Goal: Book appointment/travel/reservation

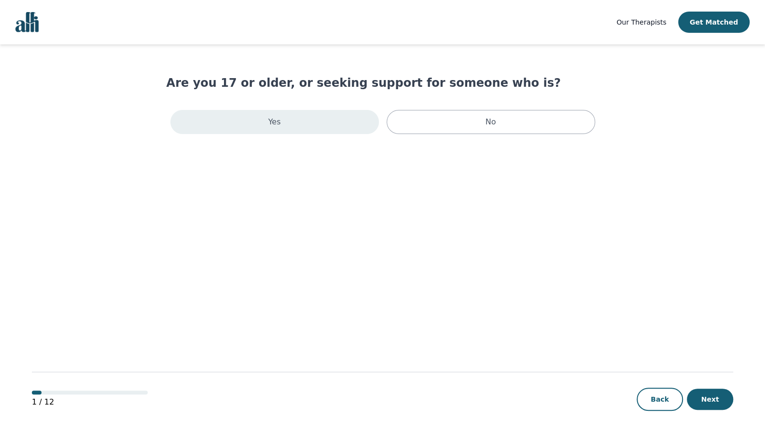
click at [335, 124] on div "Yes" at bounding box center [274, 122] width 208 height 24
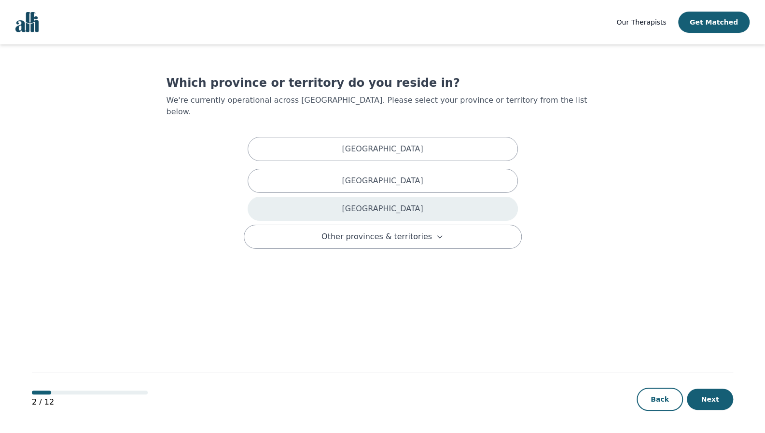
click at [364, 204] on div "[GEOGRAPHIC_DATA]" at bounding box center [383, 209] width 270 height 24
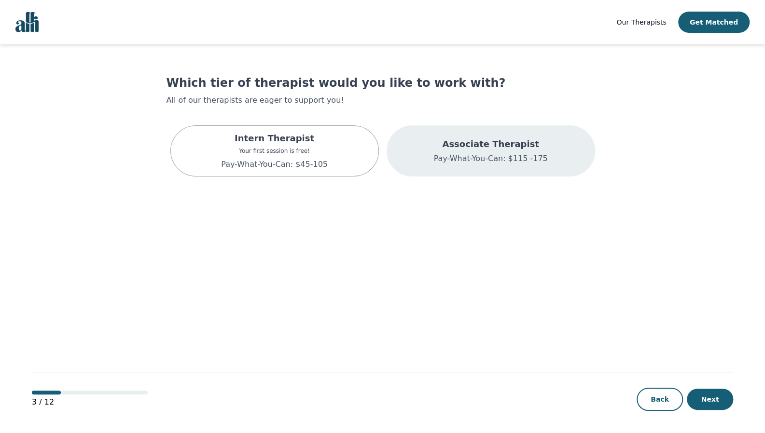
click at [443, 153] on p "Pay-What-You-Can: $115 -175" at bounding box center [490, 159] width 114 height 12
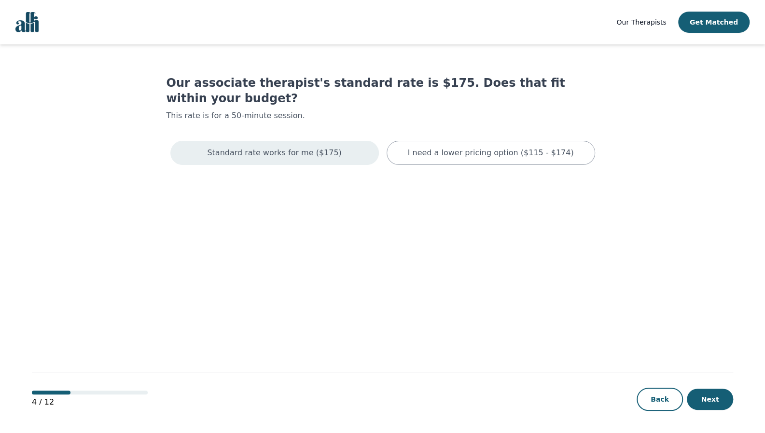
click at [306, 147] on div "Standard rate works for me ($175)" at bounding box center [274, 153] width 208 height 24
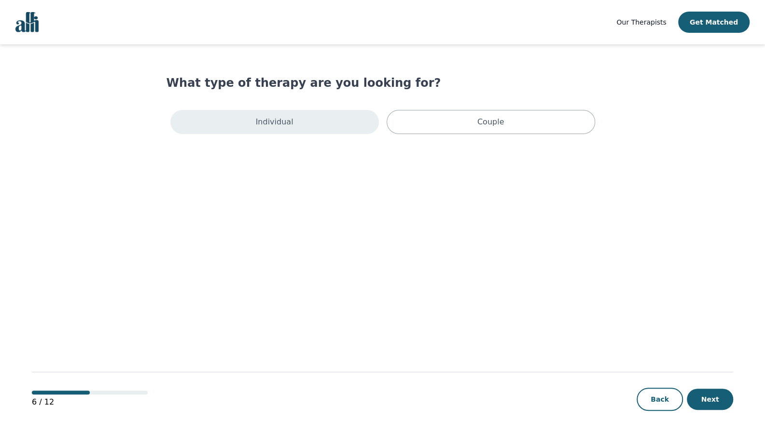
click at [332, 124] on div "Individual" at bounding box center [274, 122] width 208 height 24
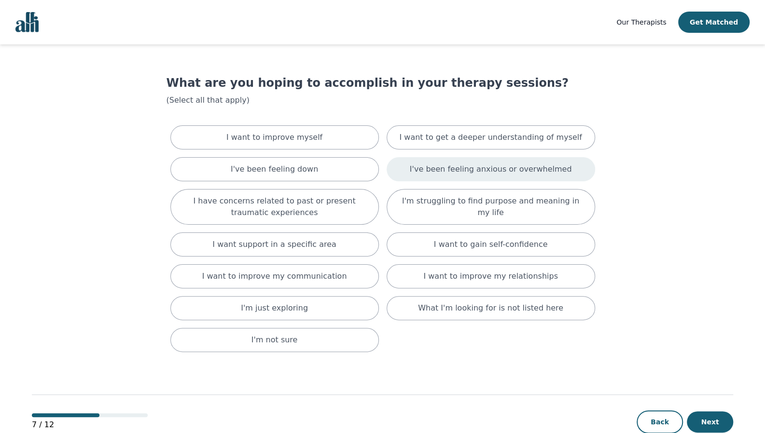
click at [408, 163] on div "I've been feeling anxious or overwhelmed" at bounding box center [490, 169] width 208 height 24
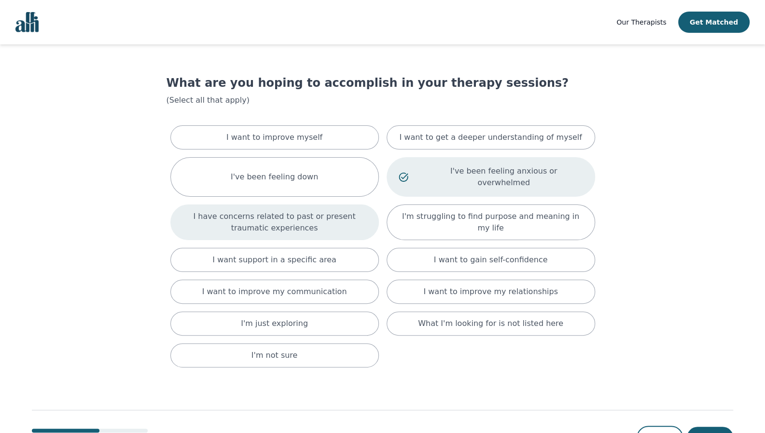
click at [370, 215] on div "I have concerns related to past or present traumatic experiences" at bounding box center [274, 223] width 208 height 36
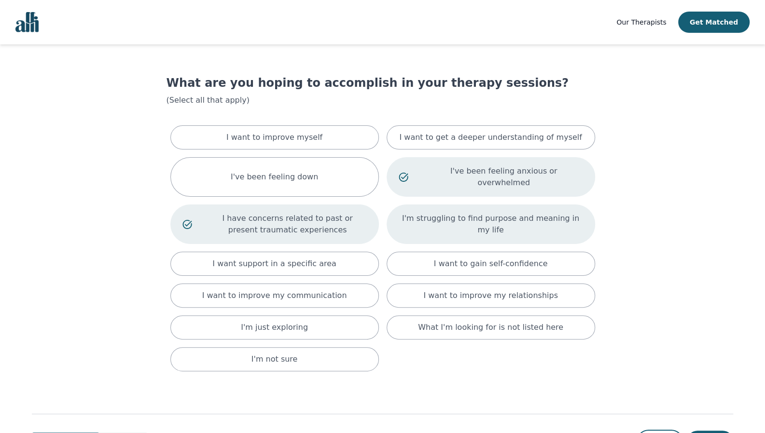
click at [431, 213] on p "I'm struggling to find purpose and meaning in my life" at bounding box center [491, 224] width 184 height 23
click at [417, 219] on div "I'm struggling to find purpose and meaning in my life" at bounding box center [490, 225] width 208 height 40
click at [417, 221] on div "I'm struggling to find purpose and meaning in my life" at bounding box center [490, 225] width 208 height 40
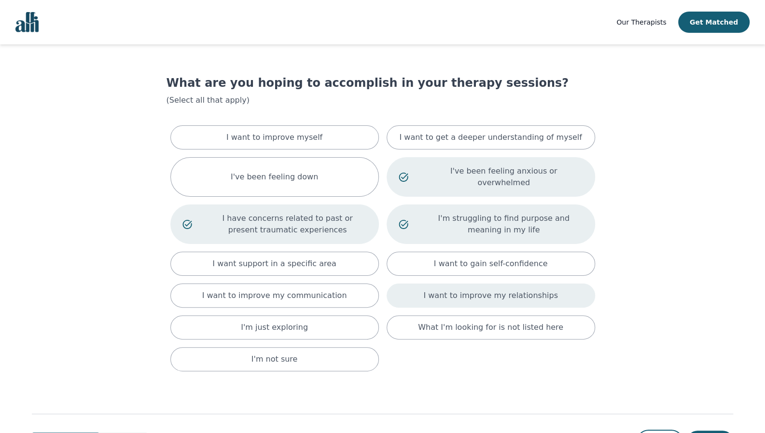
click at [417, 284] on div "I want to improve my relationships" at bounding box center [490, 296] width 208 height 24
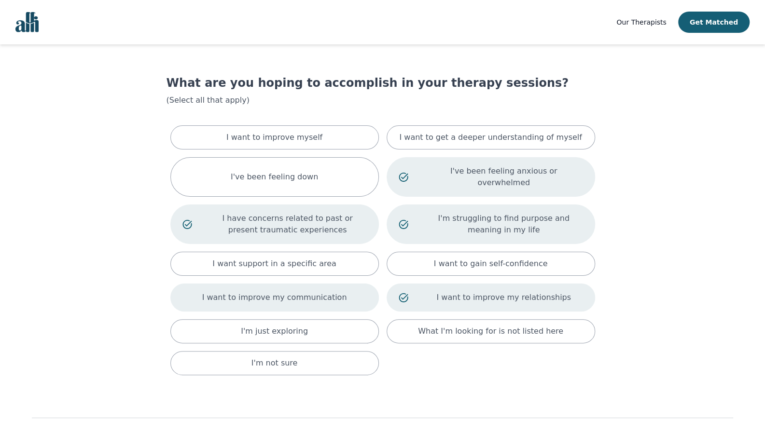
click at [338, 288] on div "I want to improve my communication" at bounding box center [274, 298] width 208 height 28
click at [338, 292] on p "I want to improve my communication" at bounding box center [287, 298] width 158 height 12
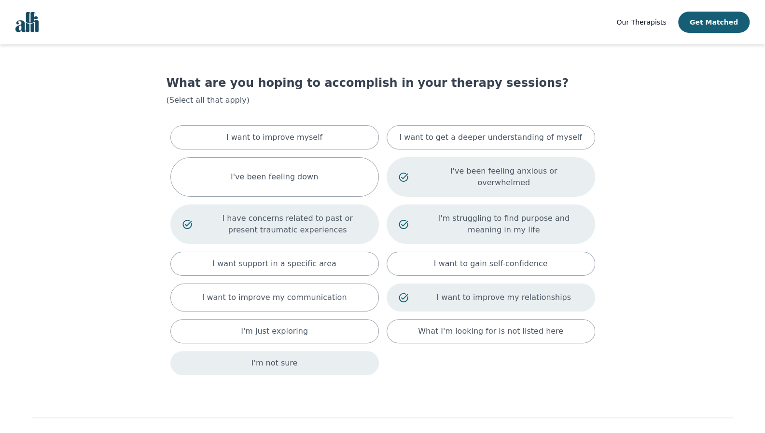
click at [342, 351] on div "I'm not sure" at bounding box center [274, 363] width 208 height 24
click at [344, 255] on div "I want support in a specific area" at bounding box center [274, 264] width 208 height 24
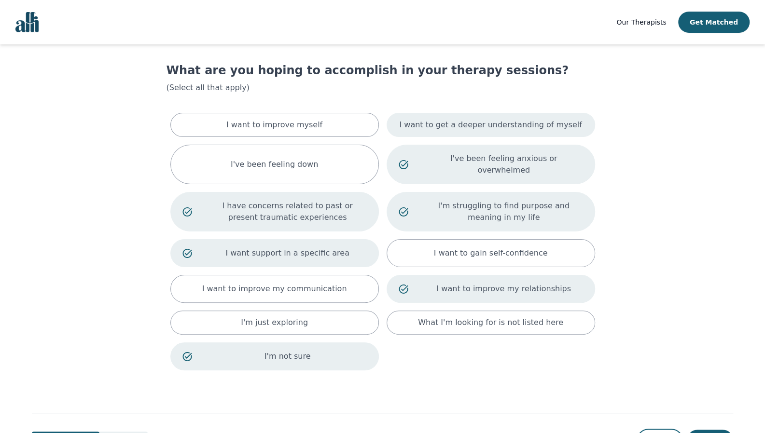
scroll to position [41, 0]
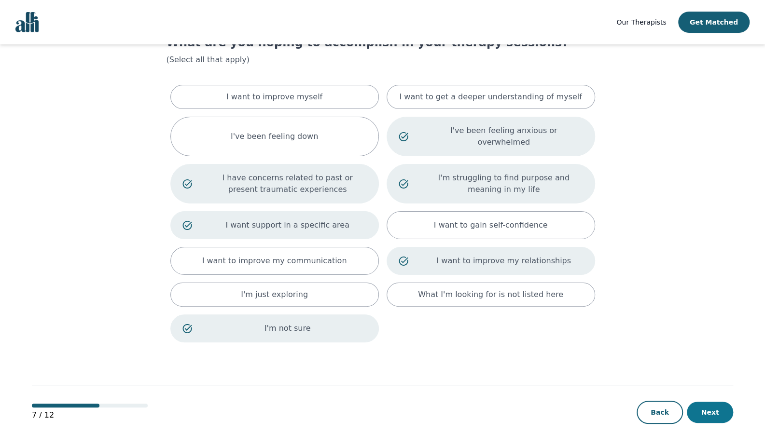
click at [701, 402] on button "Next" at bounding box center [710, 412] width 46 height 21
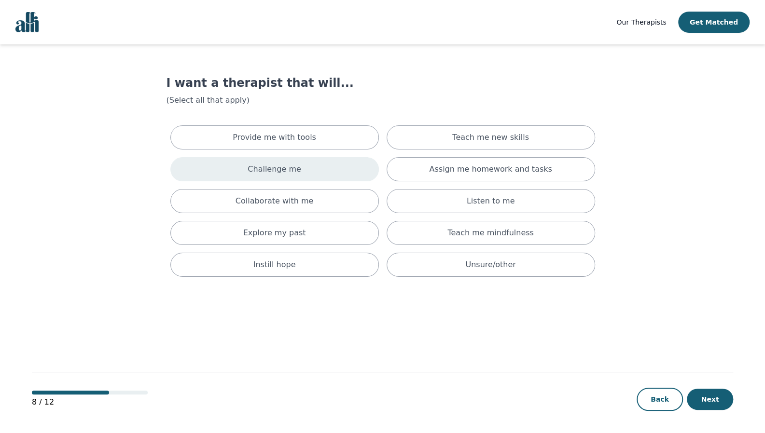
click at [312, 180] on div "Challenge me" at bounding box center [274, 169] width 208 height 24
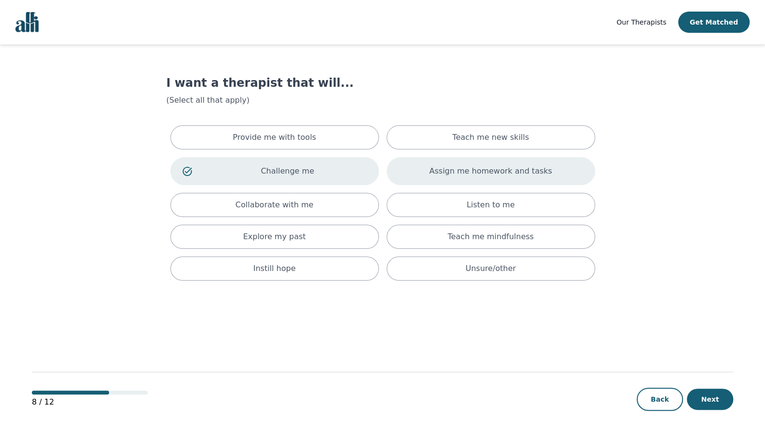
click at [427, 173] on div "Assign me homework and tasks" at bounding box center [490, 171] width 208 height 28
click at [427, 173] on p "Assign me homework and tasks" at bounding box center [504, 171] width 158 height 12
click at [427, 173] on div "Assign me homework and tasks" at bounding box center [490, 171] width 208 height 28
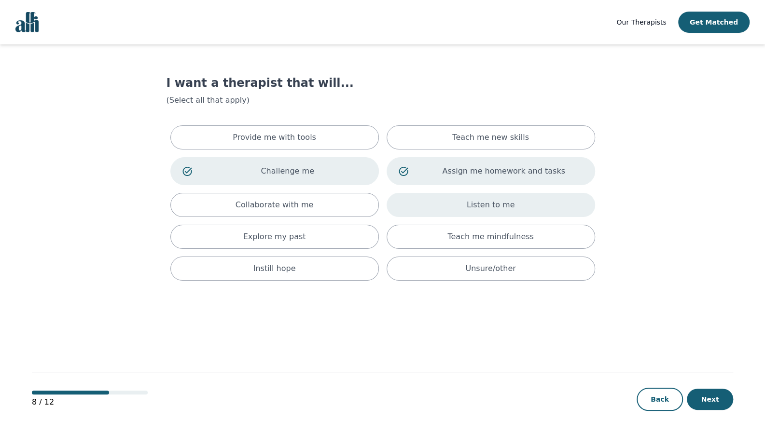
click at [450, 195] on div "Listen to me" at bounding box center [490, 205] width 208 height 24
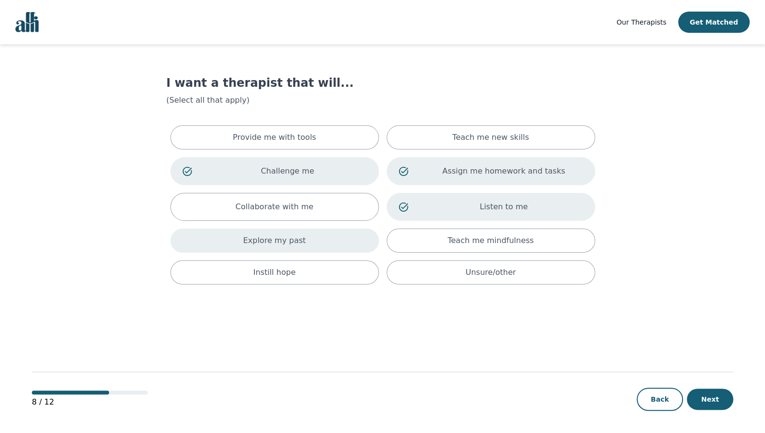
click at [341, 241] on div "Explore my past" at bounding box center [274, 241] width 208 height 24
click at [722, 402] on button "Next" at bounding box center [710, 399] width 46 height 21
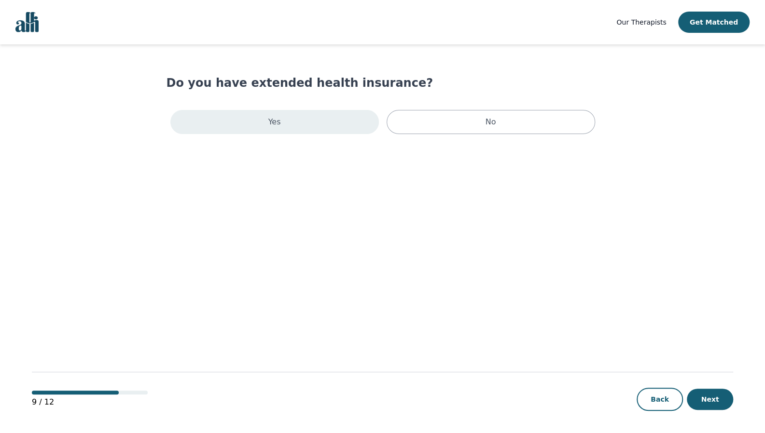
click at [343, 128] on div "Yes" at bounding box center [274, 122] width 208 height 24
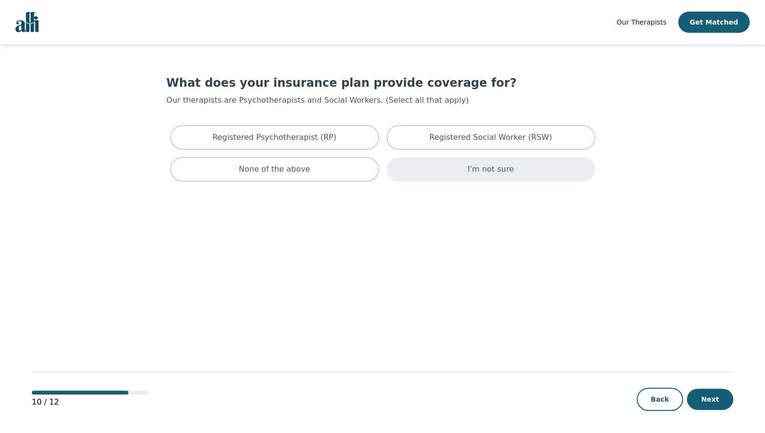
click at [435, 169] on div "I'm not sure" at bounding box center [490, 169] width 208 height 24
click at [715, 410] on button "Next" at bounding box center [710, 399] width 46 height 21
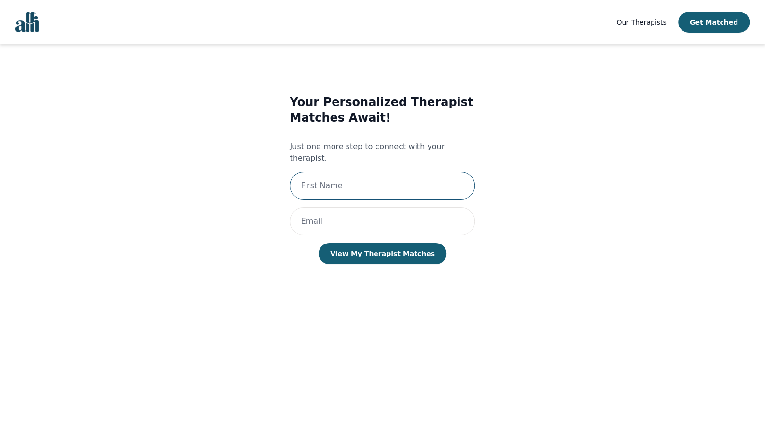
click at [394, 179] on input "text" at bounding box center [381, 186] width 185 height 28
type input "[PERSON_NAME]"
click at [332, 209] on input "email" at bounding box center [381, 221] width 185 height 28
type input "[PERSON_NAME][EMAIL_ADDRESS][DOMAIN_NAME]"
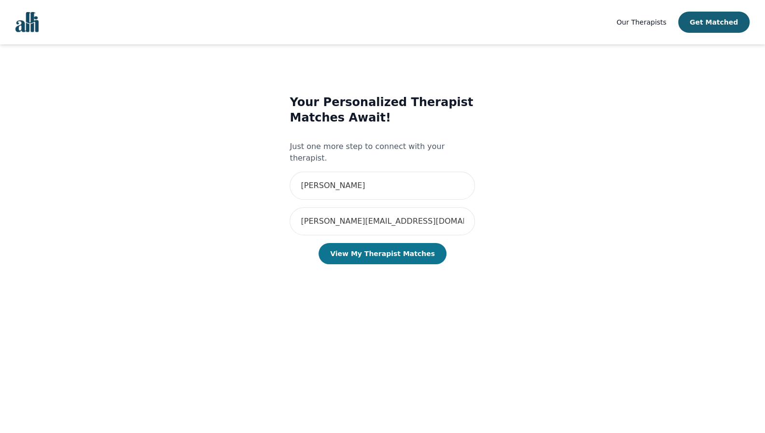
click at [368, 243] on button "View My Therapist Matches" at bounding box center [382, 253] width 128 height 21
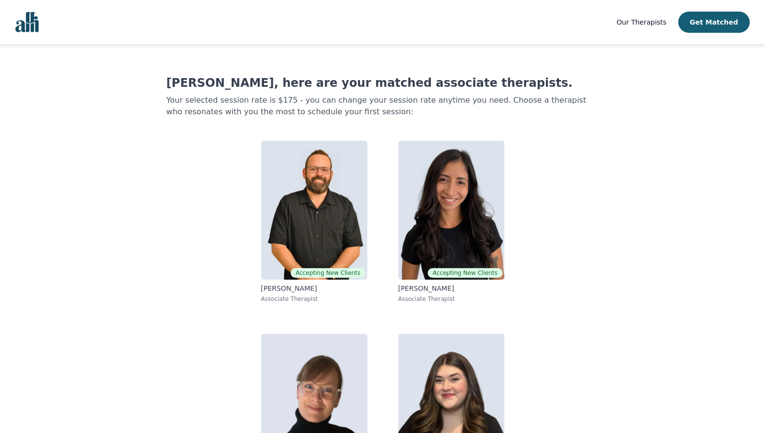
scroll to position [70, 0]
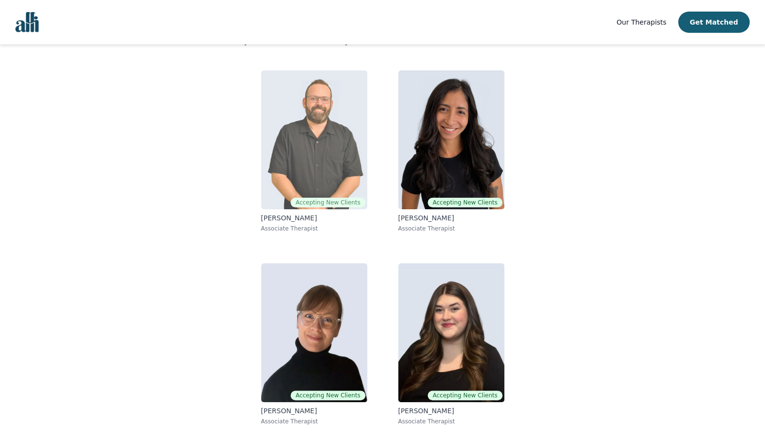
click at [331, 175] on img at bounding box center [314, 139] width 106 height 139
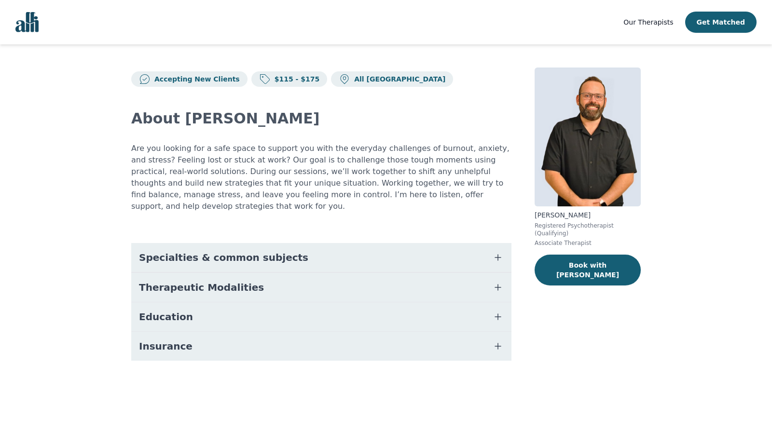
click at [284, 259] on button "Specialties & common subjects" at bounding box center [321, 257] width 380 height 29
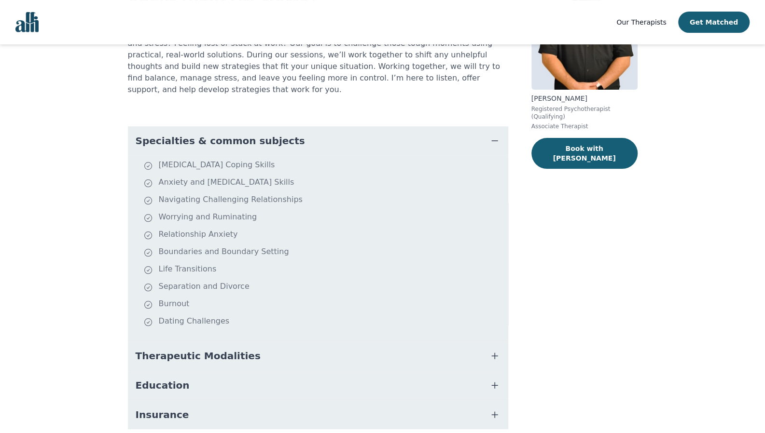
scroll to position [147, 0]
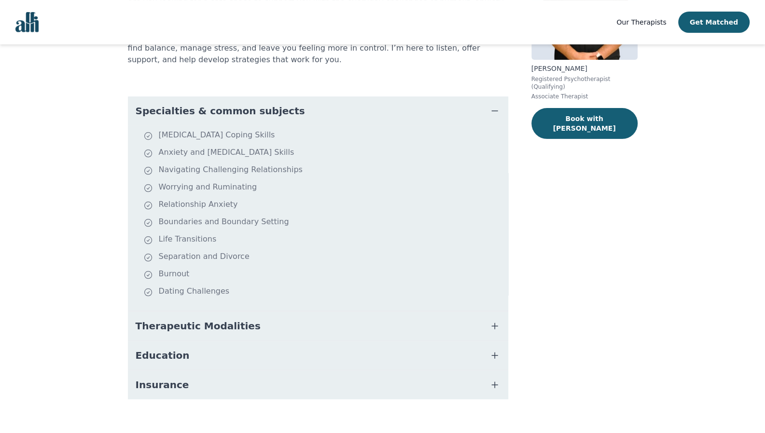
click at [231, 319] on span "Therapeutic Modalities" at bounding box center [198, 326] width 125 height 14
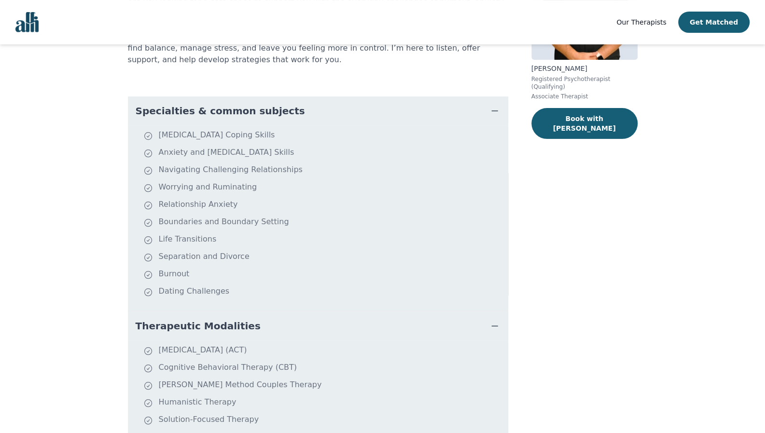
scroll to position [262, 0]
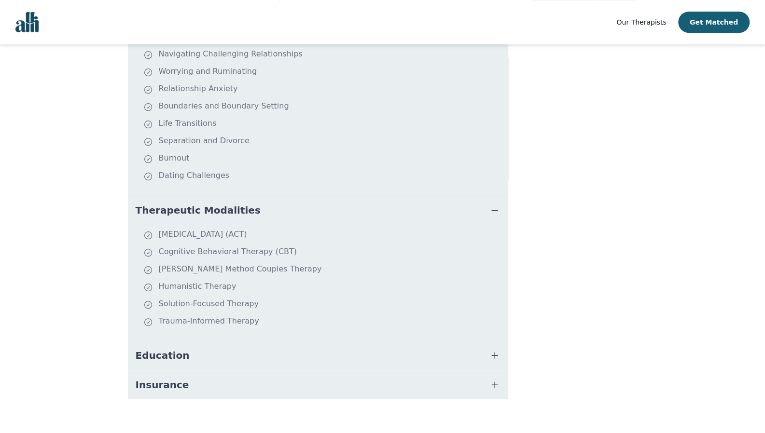
click at [197, 345] on button "Education" at bounding box center [318, 355] width 380 height 29
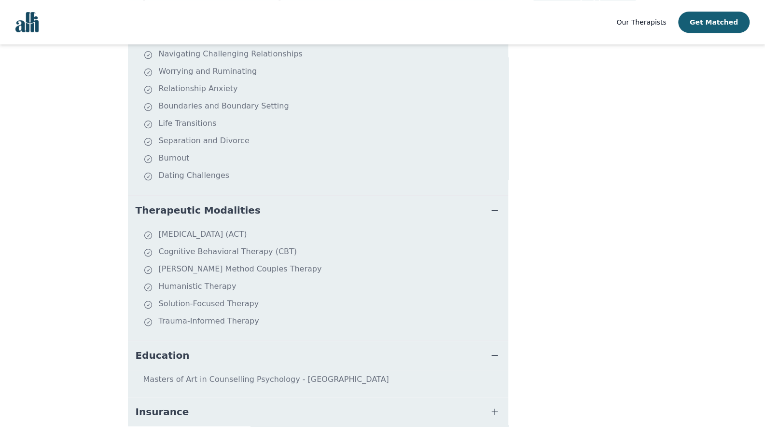
scroll to position [289, 0]
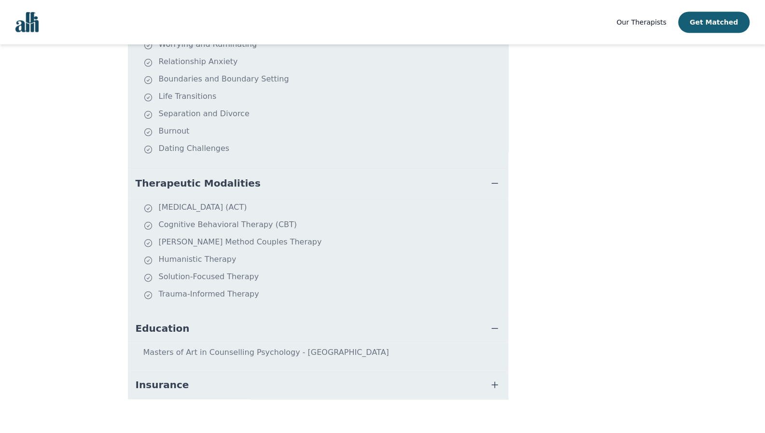
click at [192, 371] on button "Insurance" at bounding box center [318, 385] width 380 height 29
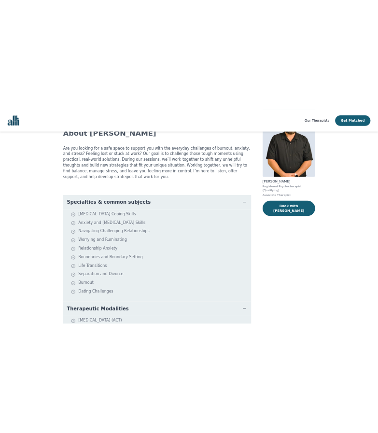
scroll to position [0, 0]
